Goal: Task Accomplishment & Management: Complete application form

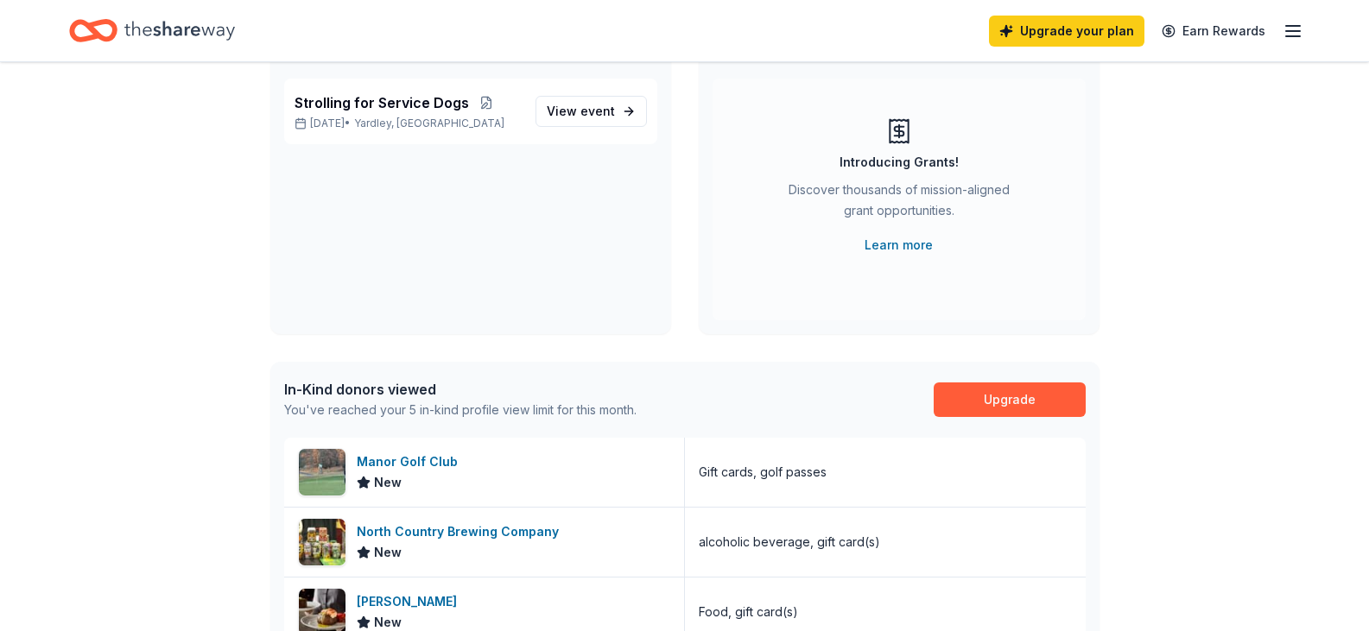
scroll to position [258, 0]
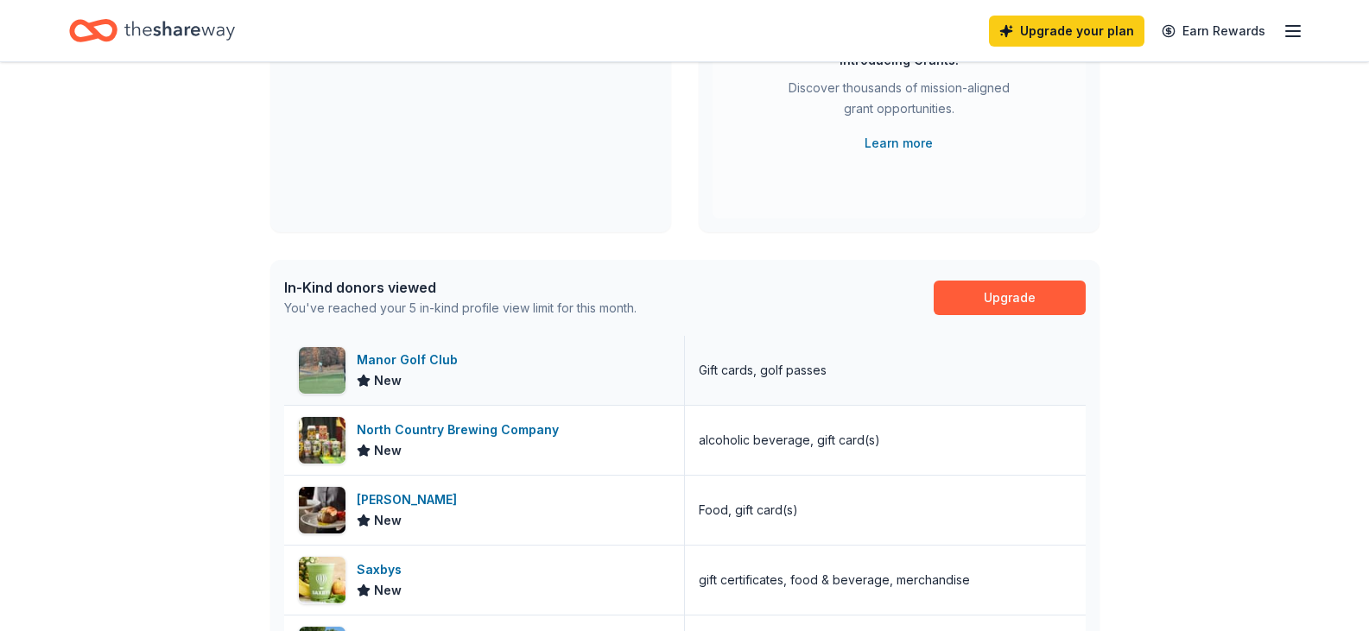
click at [410, 363] on div "Manor Golf Club" at bounding box center [411, 360] width 108 height 21
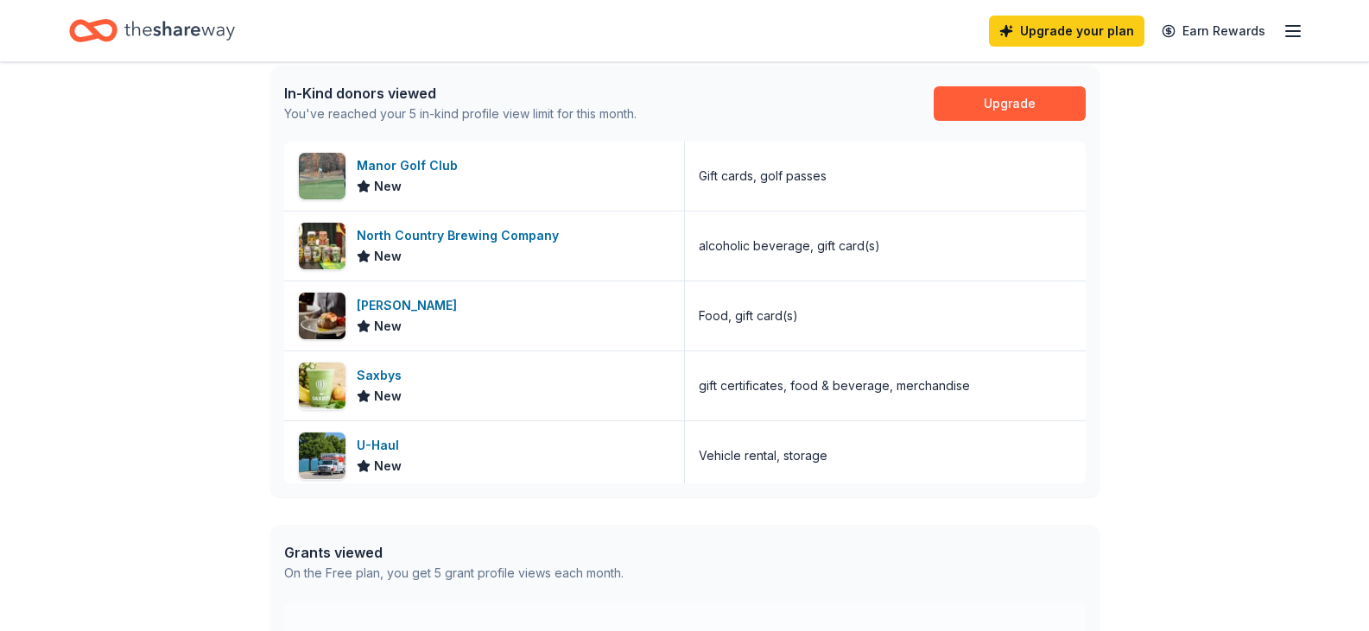
scroll to position [459, 0]
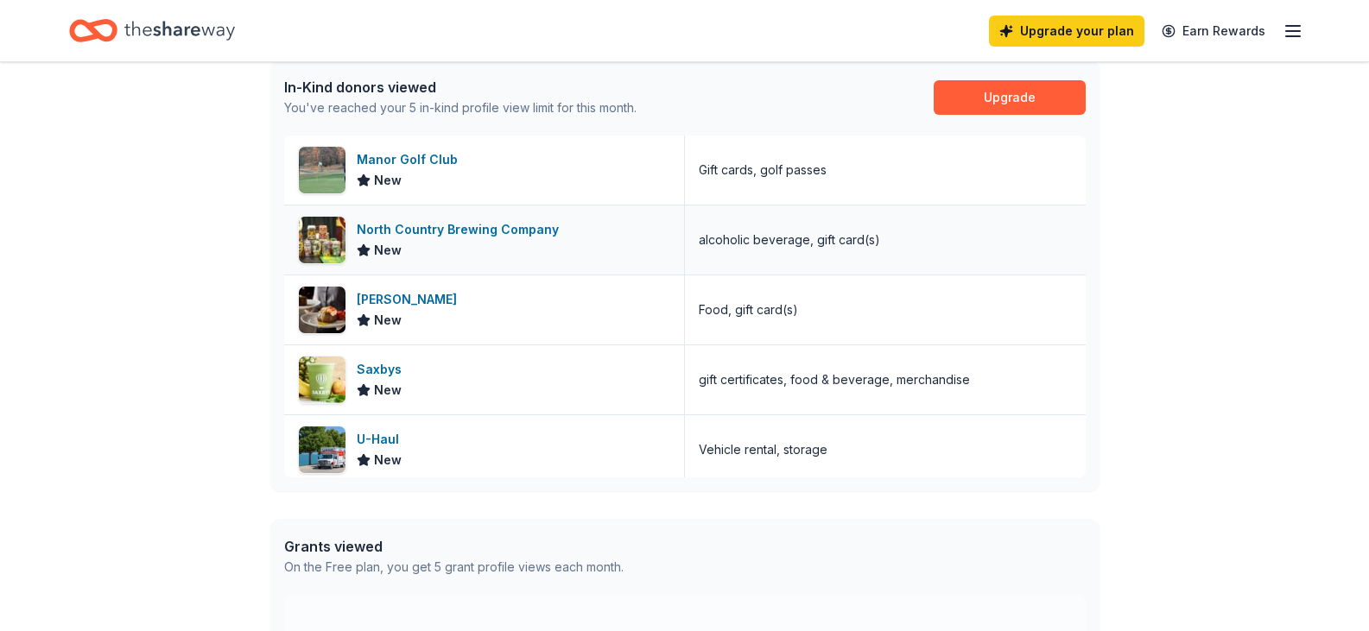
click at [385, 251] on span "New" at bounding box center [388, 250] width 28 height 21
drag, startPoint x: 1368, startPoint y: 249, endPoint x: 1369, endPoint y: 315, distance: 66.5
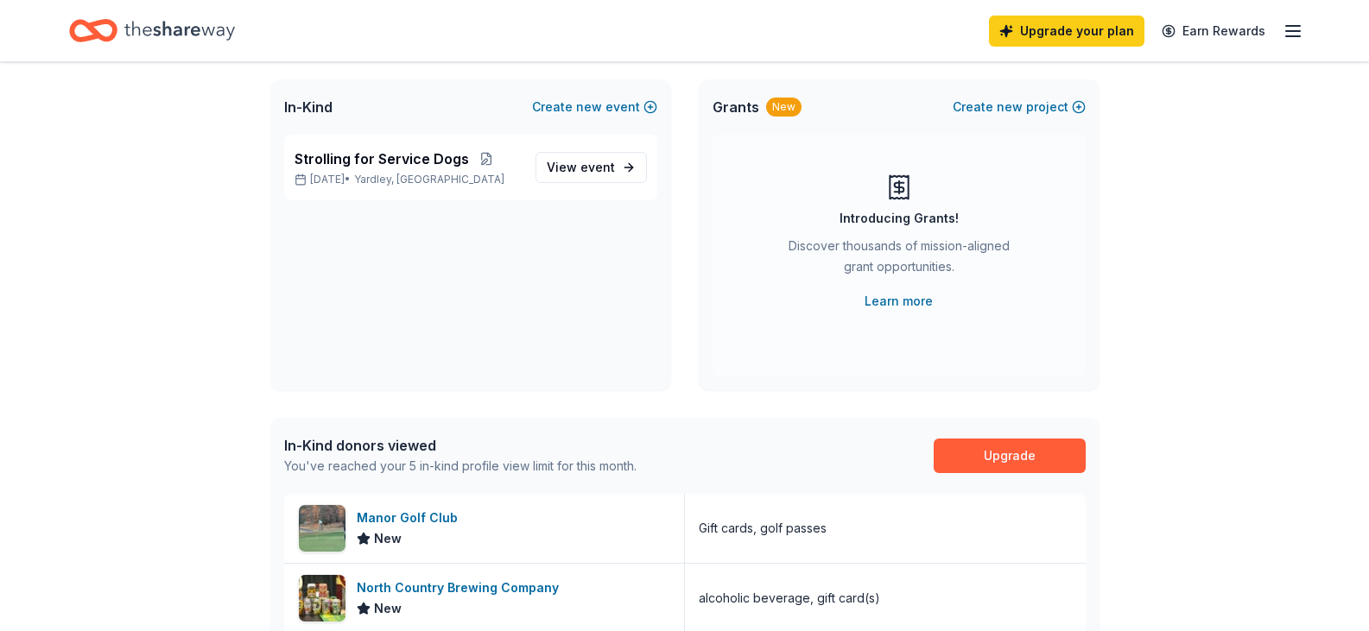
scroll to position [90, 0]
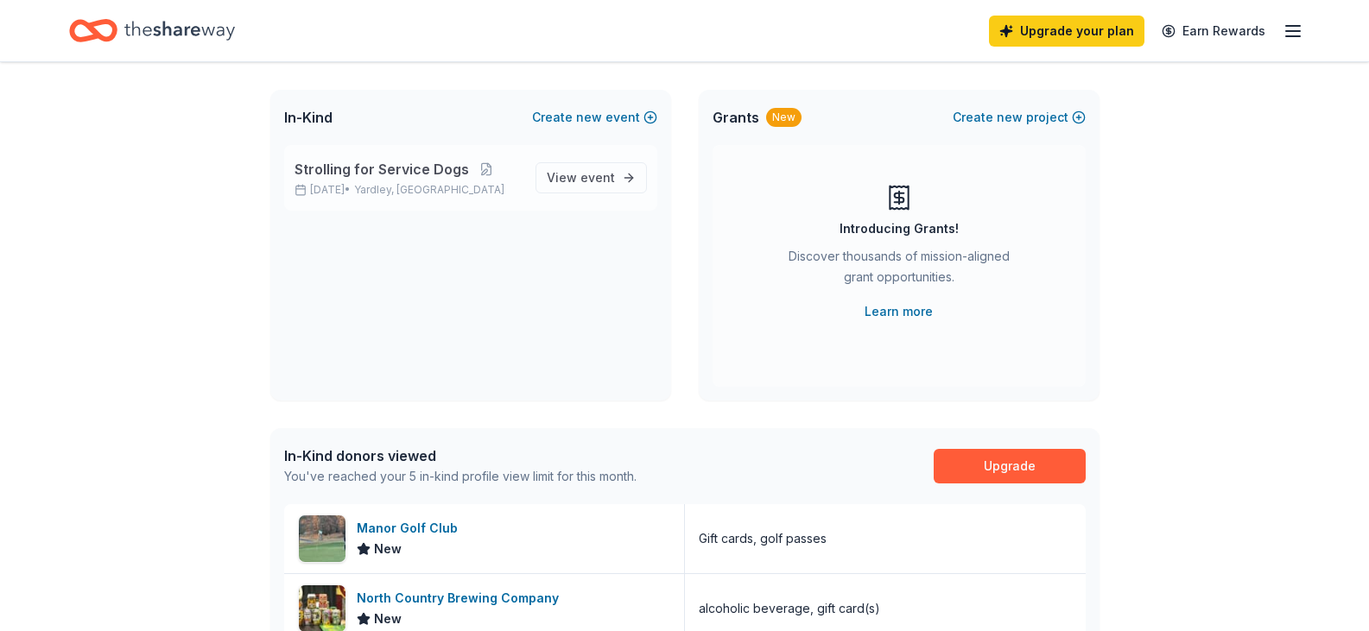
click at [418, 174] on span "Strolling for Service Dogs" at bounding box center [382, 169] width 174 height 21
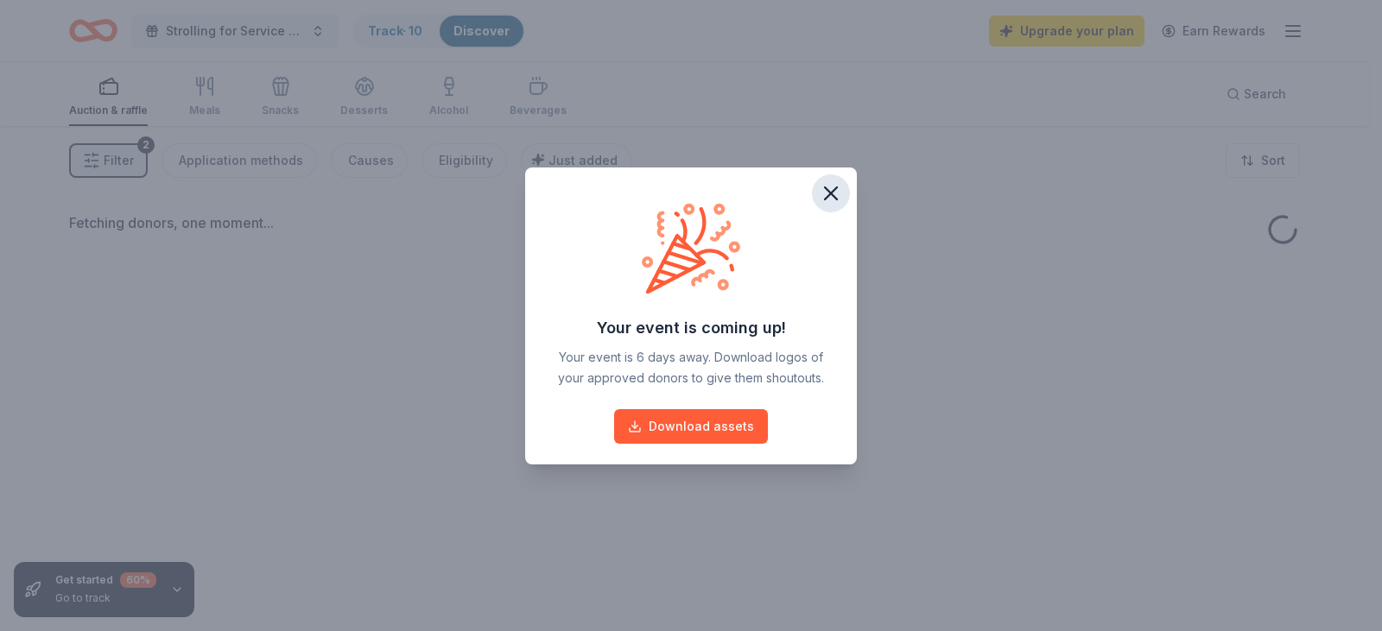
click at [829, 194] on icon "button" at bounding box center [831, 193] width 12 height 12
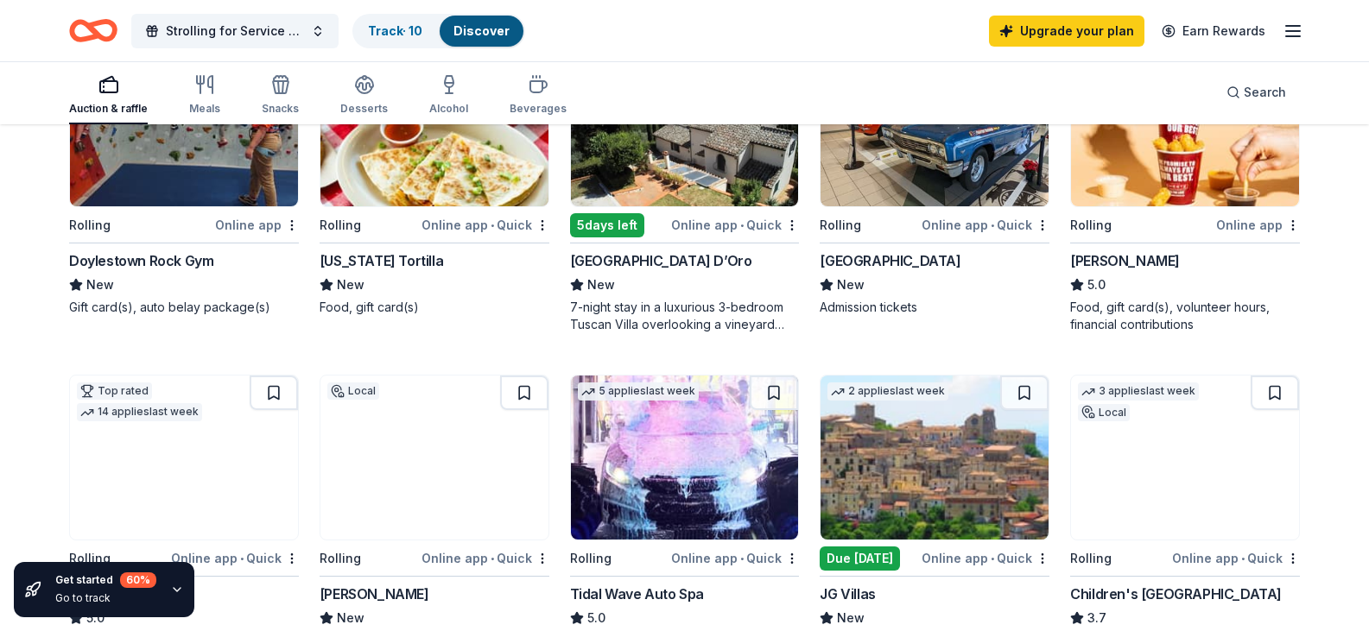
scroll to position [280, 0]
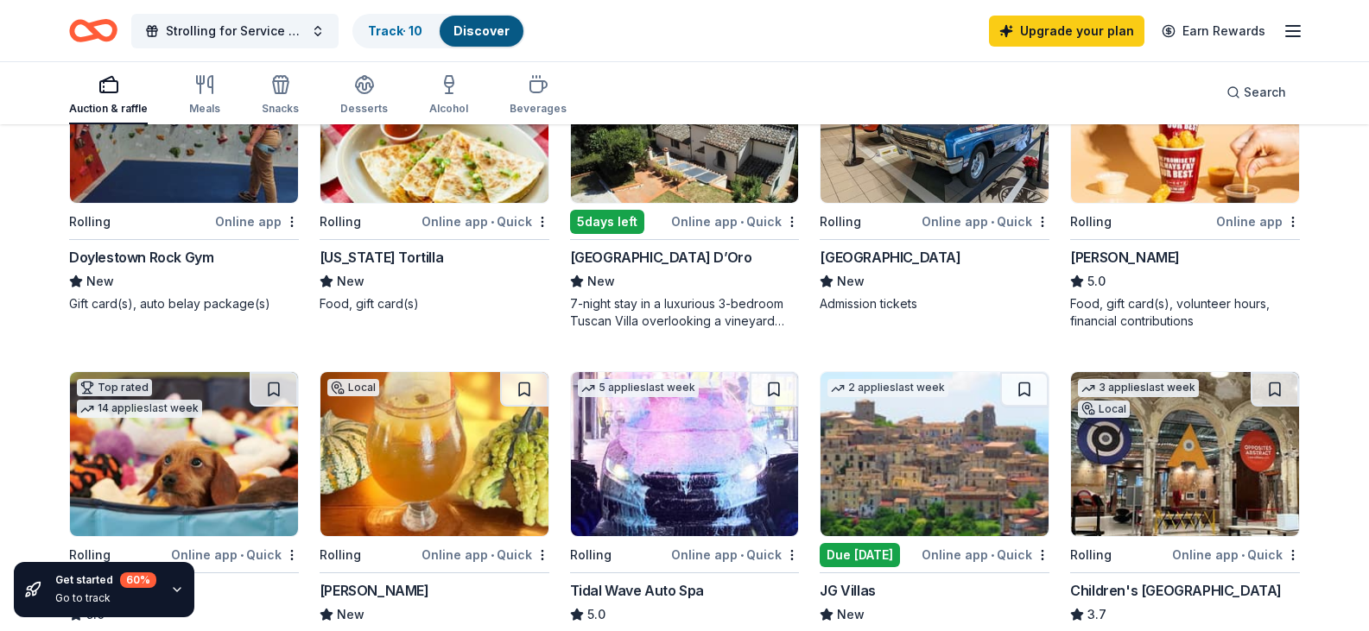
click at [747, 184] on img at bounding box center [685, 121] width 228 height 164
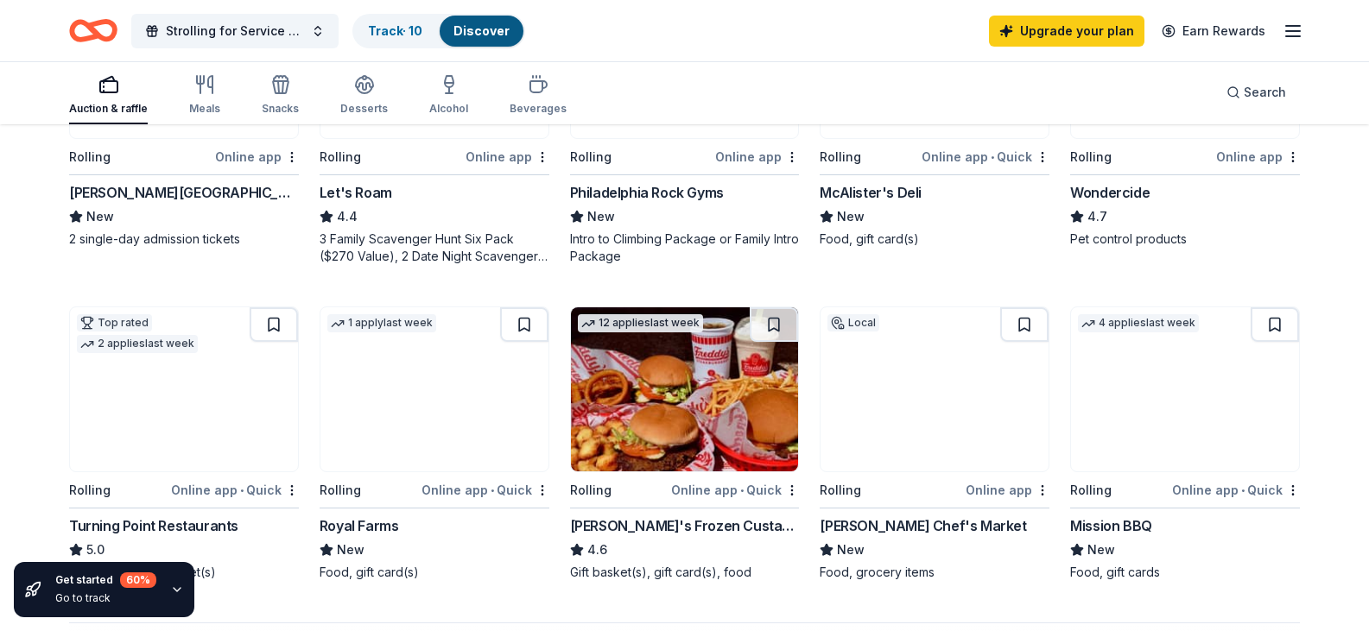
scroll to position [1015, 0]
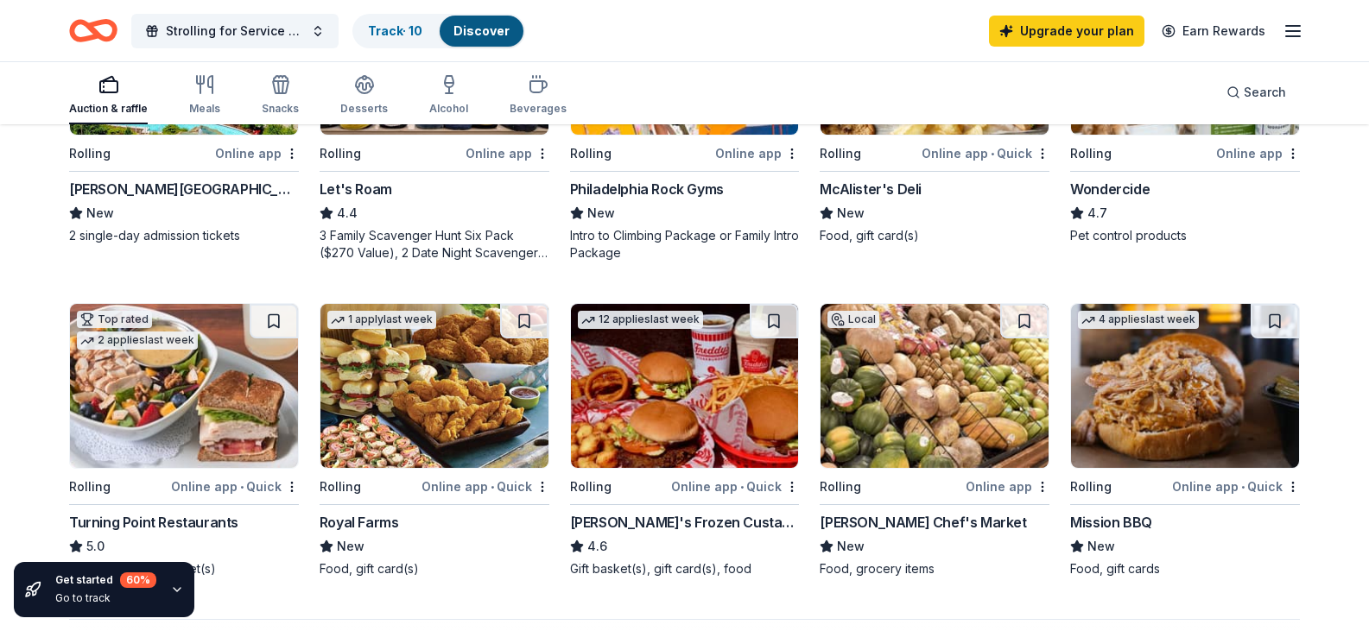
click at [650, 135] on img at bounding box center [685, 53] width 228 height 164
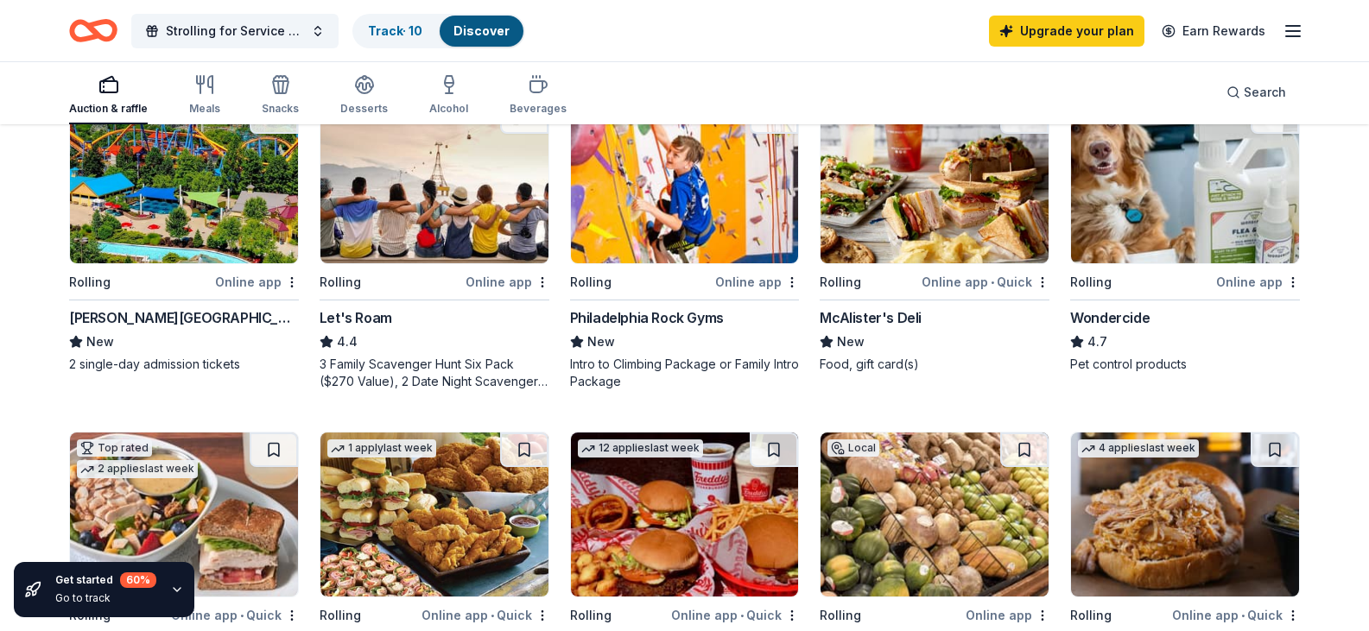
scroll to position [872, 0]
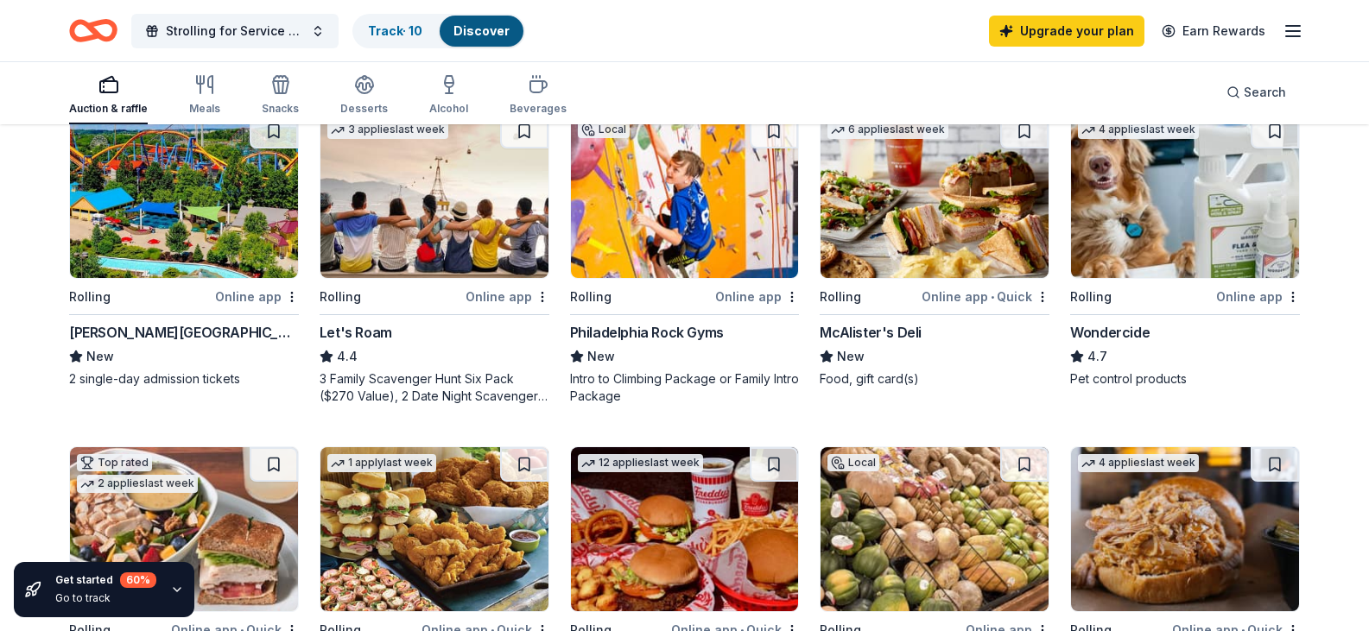
click at [700, 278] on img at bounding box center [685, 196] width 228 height 164
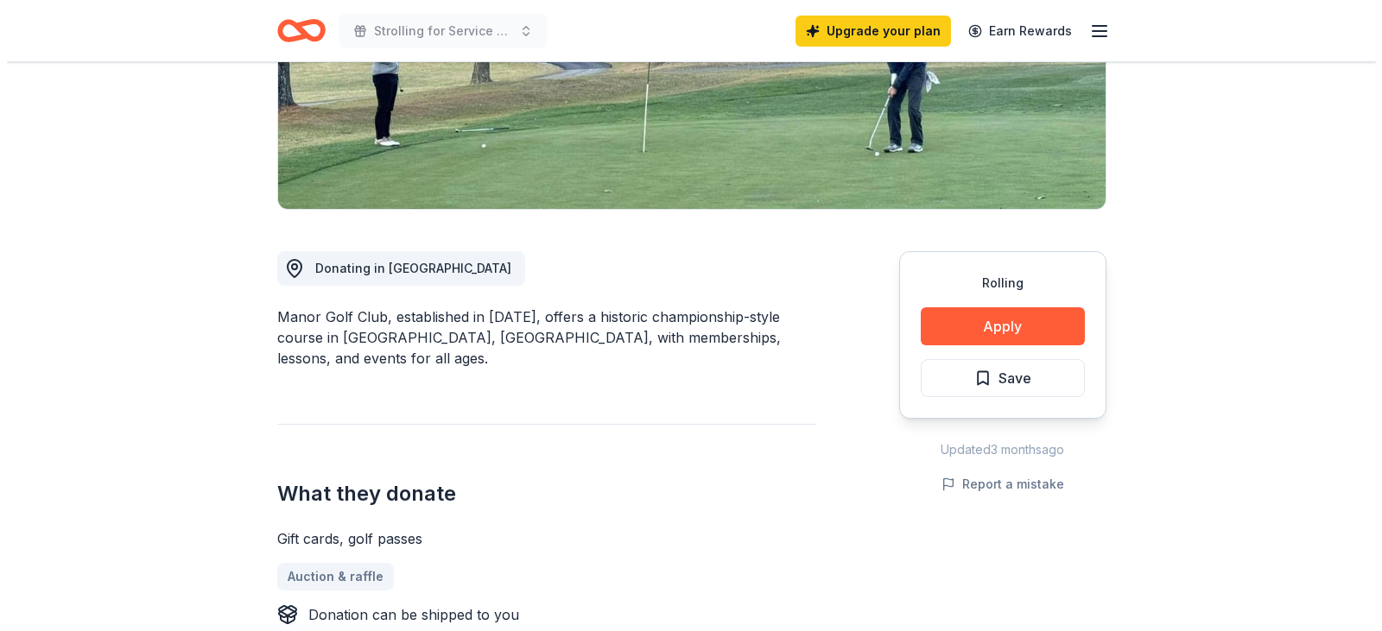
scroll to position [326, 0]
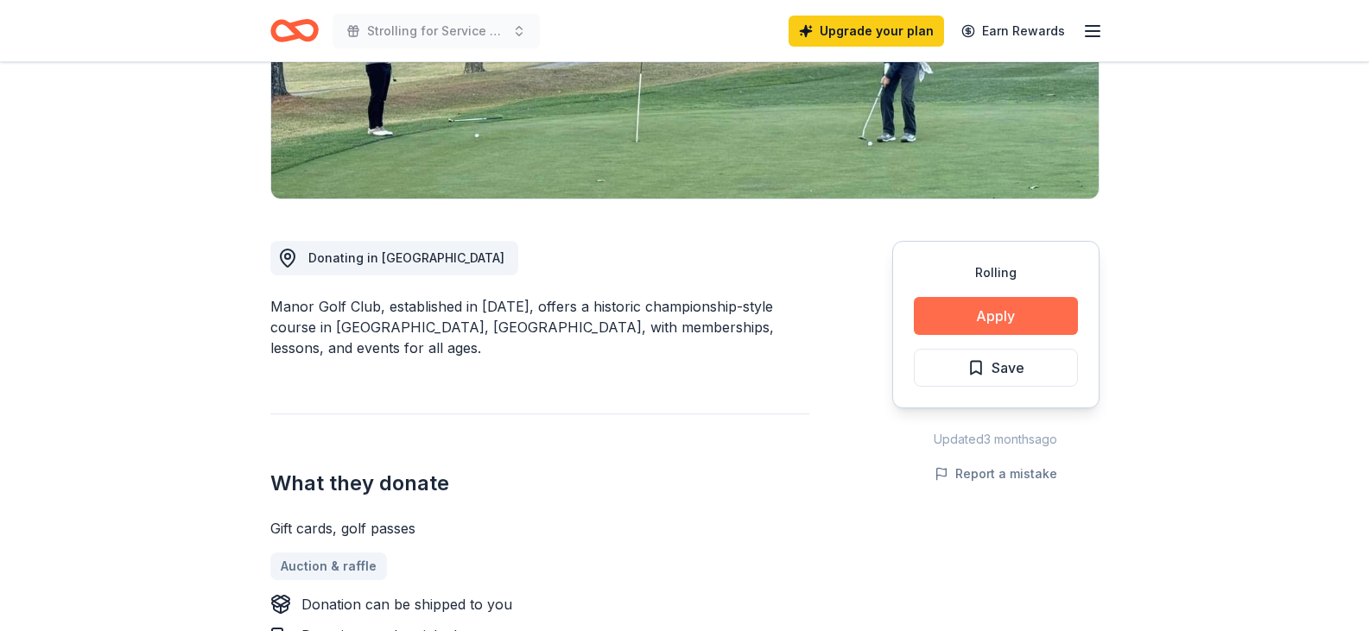
click at [996, 324] on button "Apply" at bounding box center [996, 316] width 164 height 38
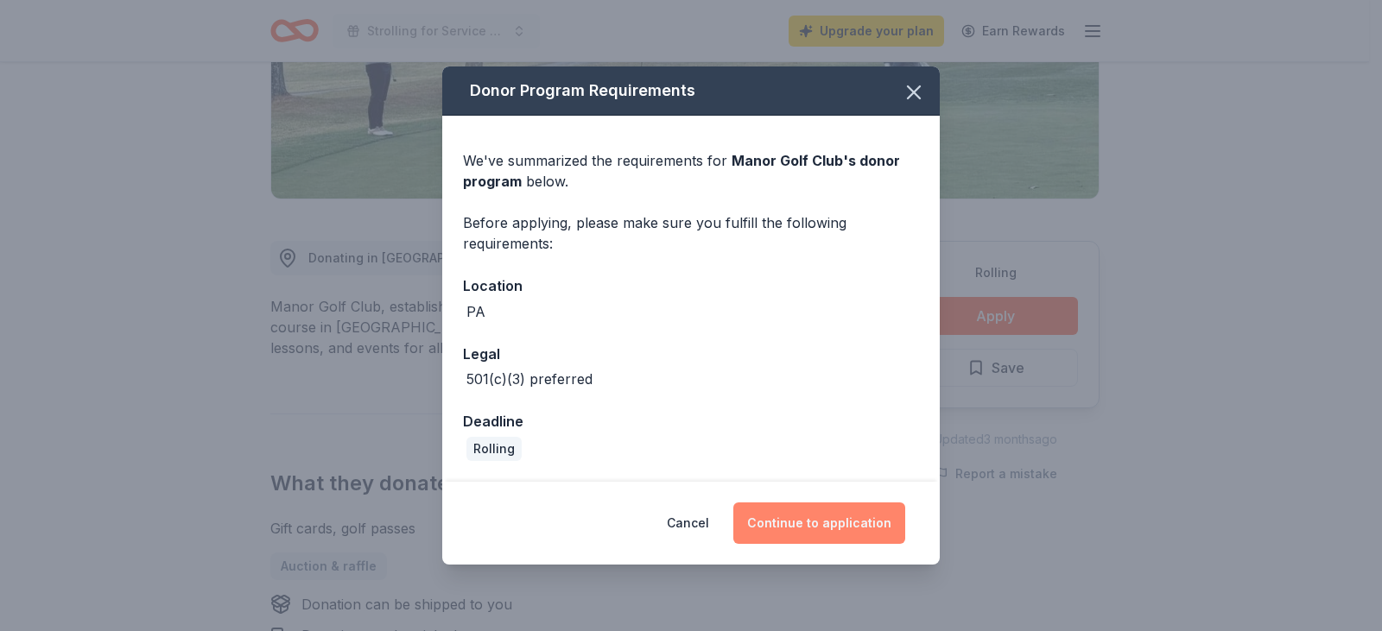
click at [817, 512] on button "Continue to application" at bounding box center [819, 523] width 172 height 41
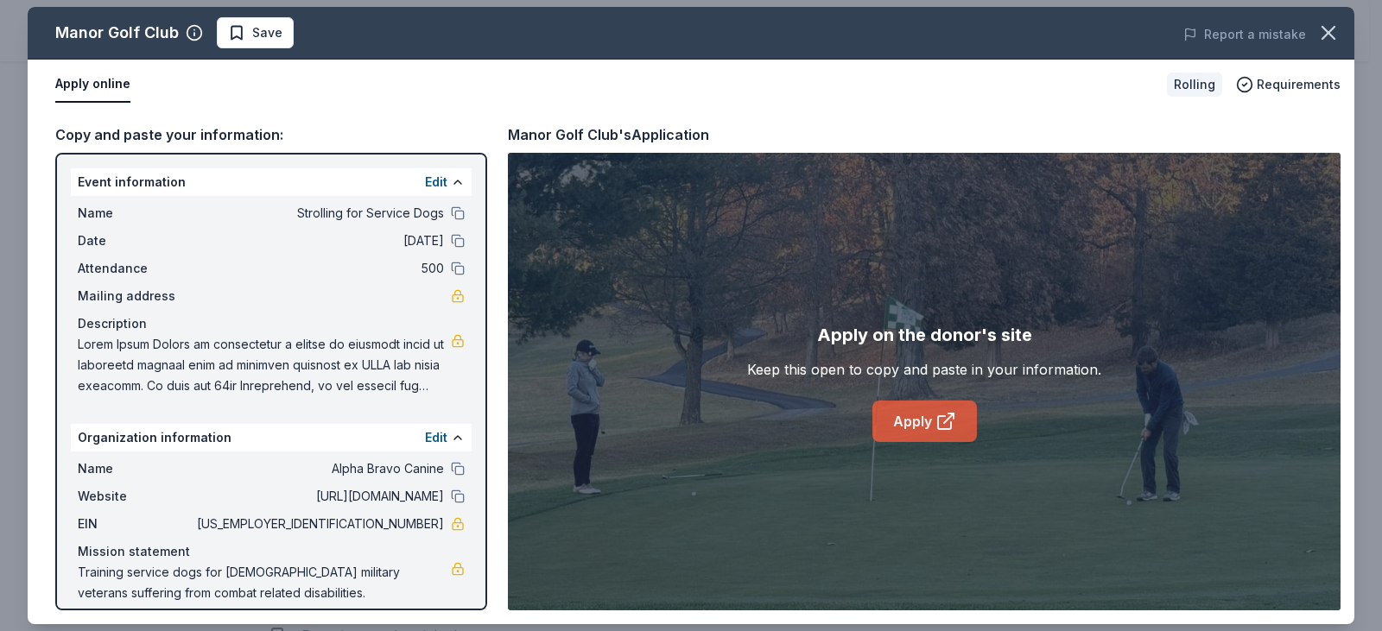
click at [930, 421] on link "Apply" at bounding box center [924, 421] width 105 height 41
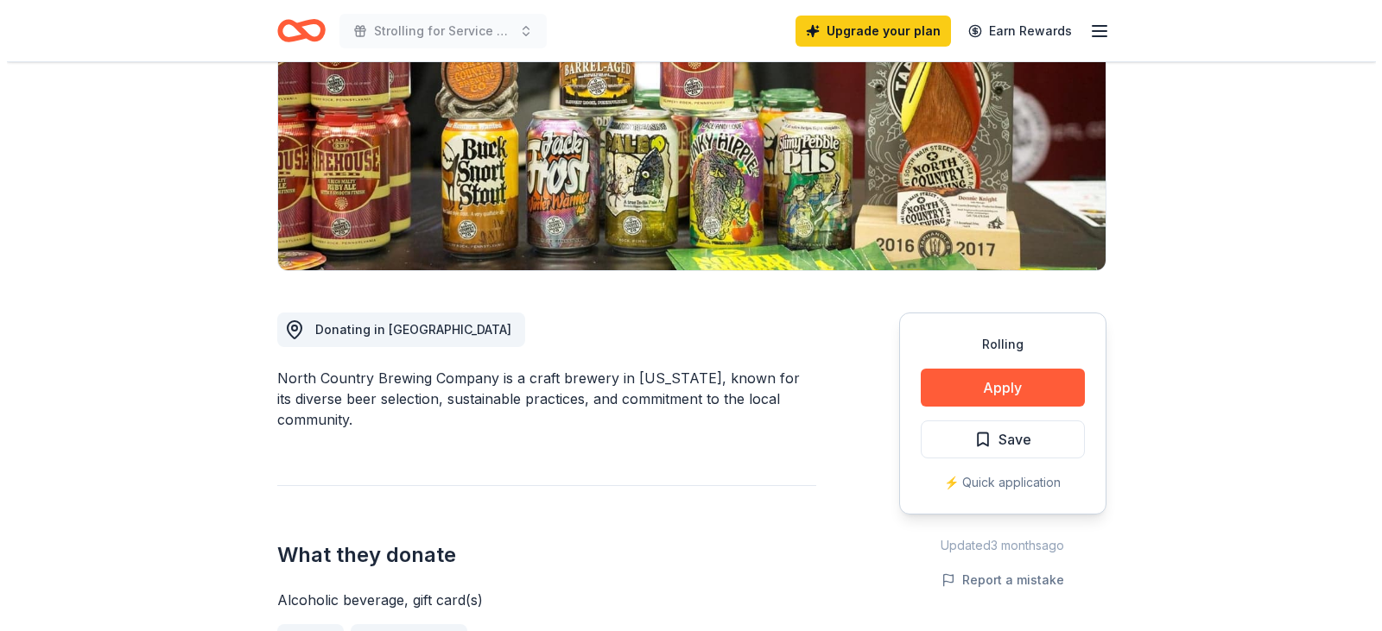
scroll to position [270, 0]
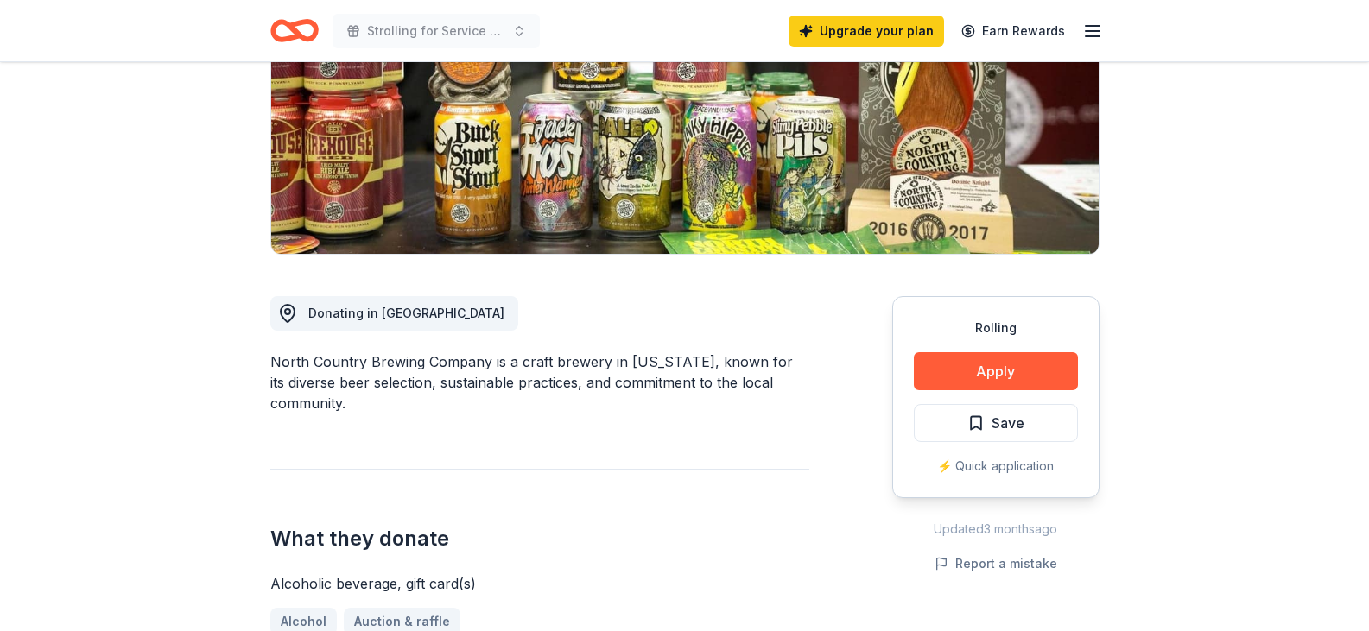
click at [999, 348] on div "Rolling Apply Save ⚡️ Quick application" at bounding box center [995, 397] width 207 height 202
click at [984, 383] on button "Apply" at bounding box center [996, 371] width 164 height 38
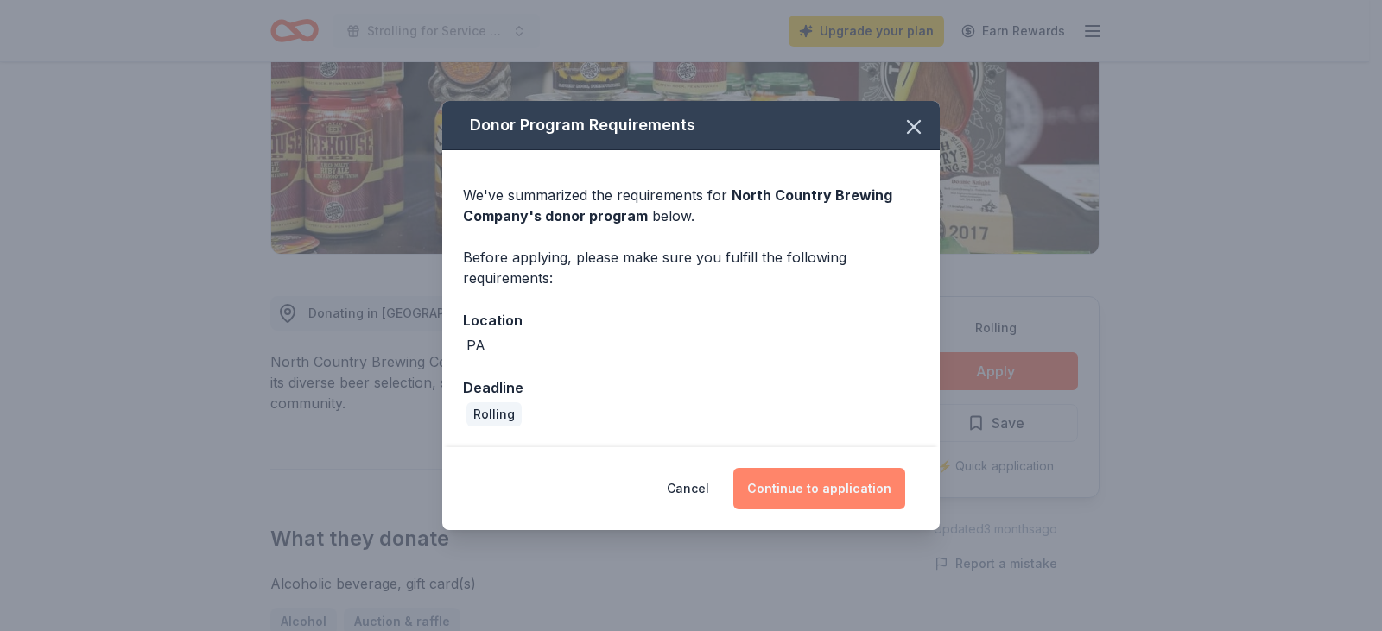
click at [827, 481] on button "Continue to application" at bounding box center [819, 488] width 172 height 41
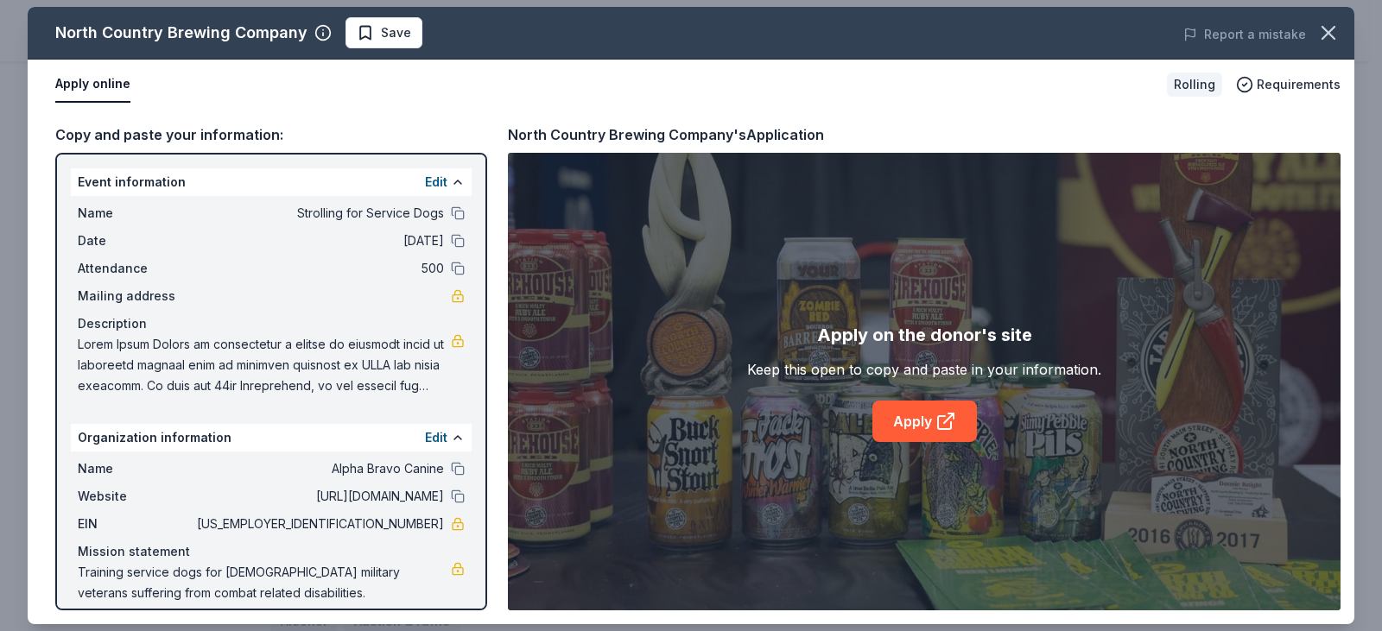
click at [827, 481] on div "Apply on the donor's site Keep this open to copy and paste in your information.…" at bounding box center [924, 382] width 833 height 458
click at [953, 404] on link "Apply" at bounding box center [924, 421] width 105 height 41
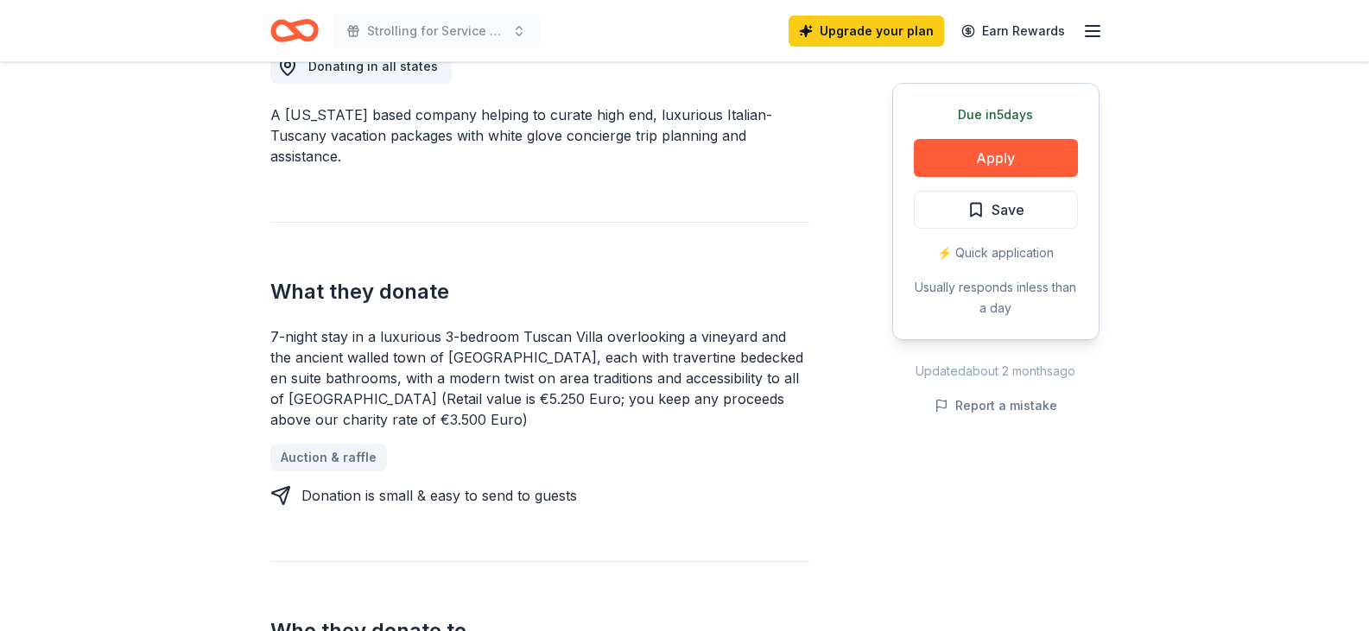
scroll to position [402, 0]
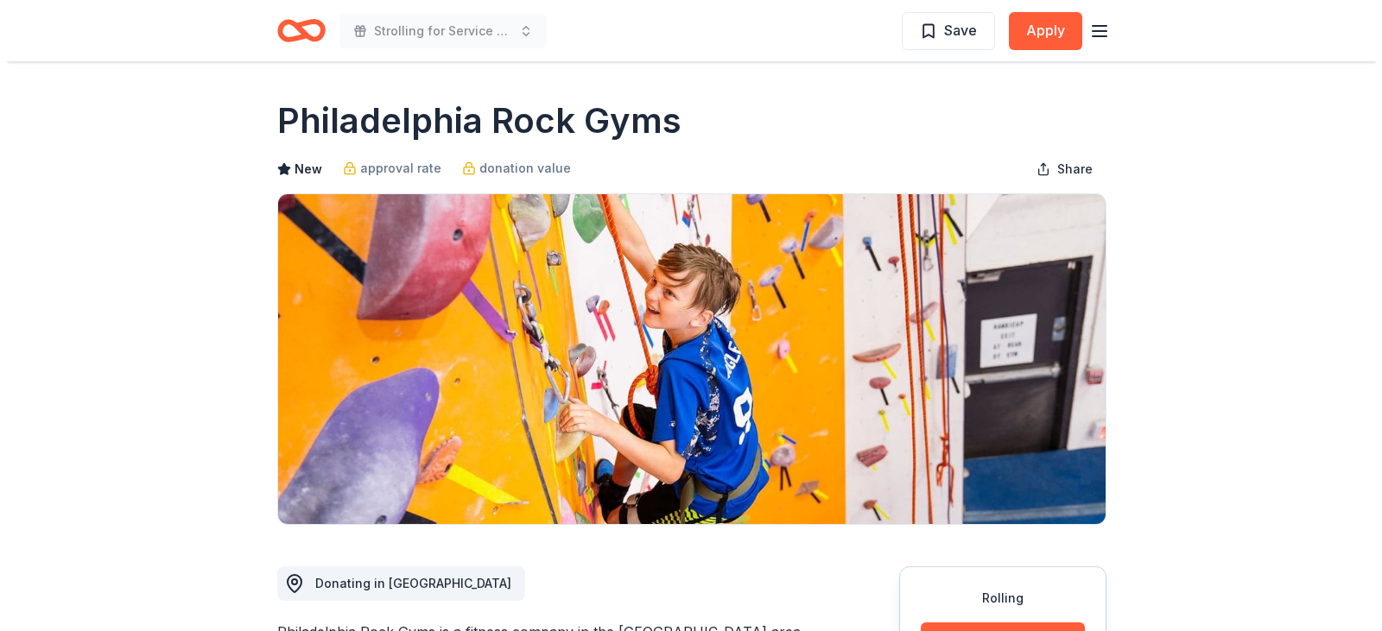
scroll to position [111, 0]
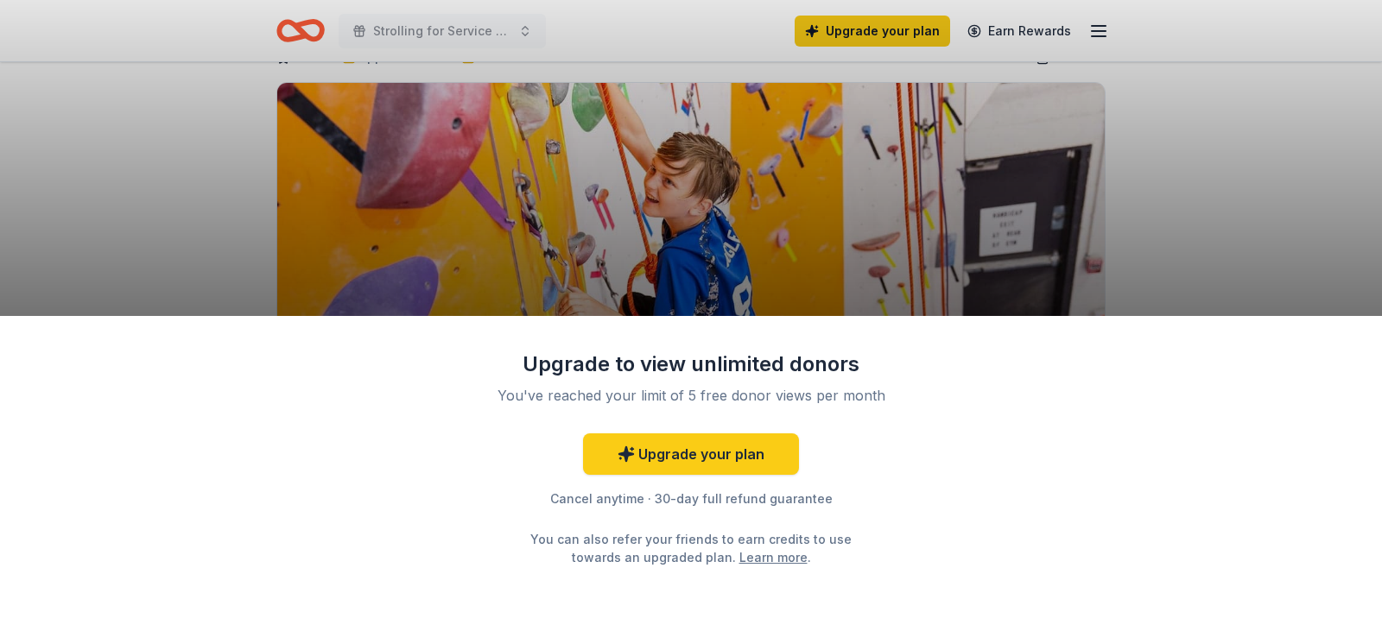
drag, startPoint x: 1378, startPoint y: 124, endPoint x: 1381, endPoint y: 208, distance: 83.9
click at [1368, 208] on html "Strolling for Service Dogs Upgrade your plan Earn Rewards Rolling Share [GEOGRA…" at bounding box center [691, 204] width 1382 height 631
click at [1204, 203] on div "Upgrade to view unlimited donors You've reached your limit of 5 free donor view…" at bounding box center [691, 315] width 1382 height 631
